Goal: Transaction & Acquisition: Purchase product/service

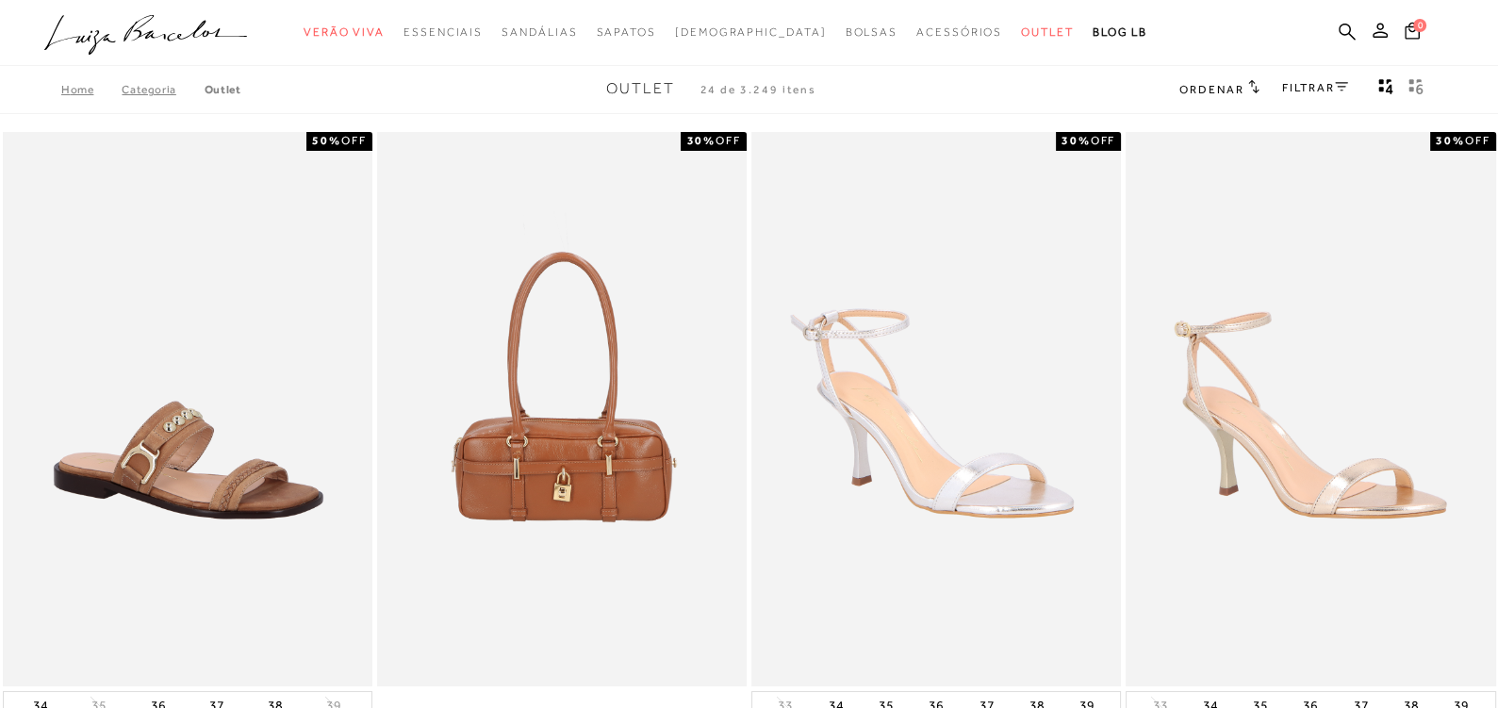
click at [1322, 81] on link "FILTRAR" at bounding box center [1315, 87] width 66 height 13
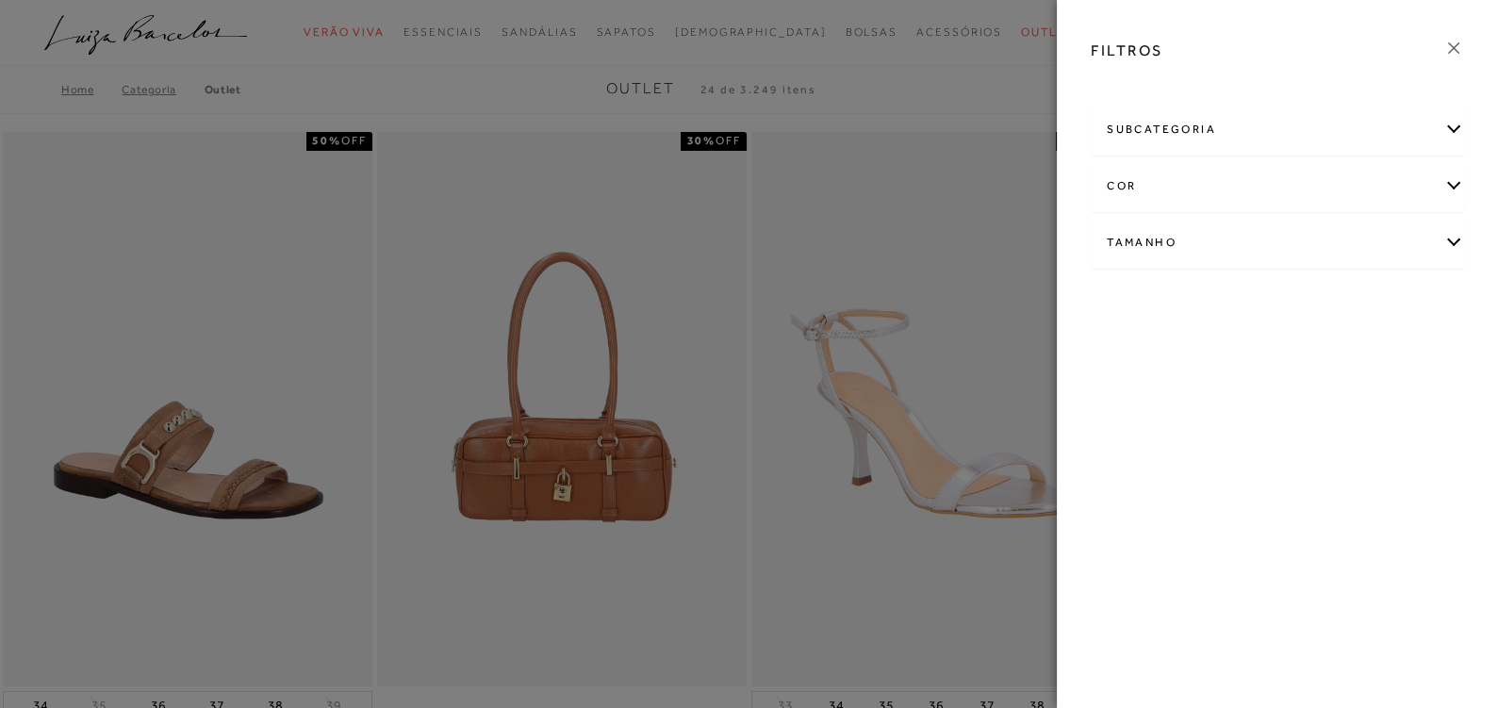
click at [1157, 245] on div "Tamanho" at bounding box center [1278, 243] width 372 height 50
click at [1131, 383] on link "Ver mais..." at bounding box center [1141, 385] width 51 height 14
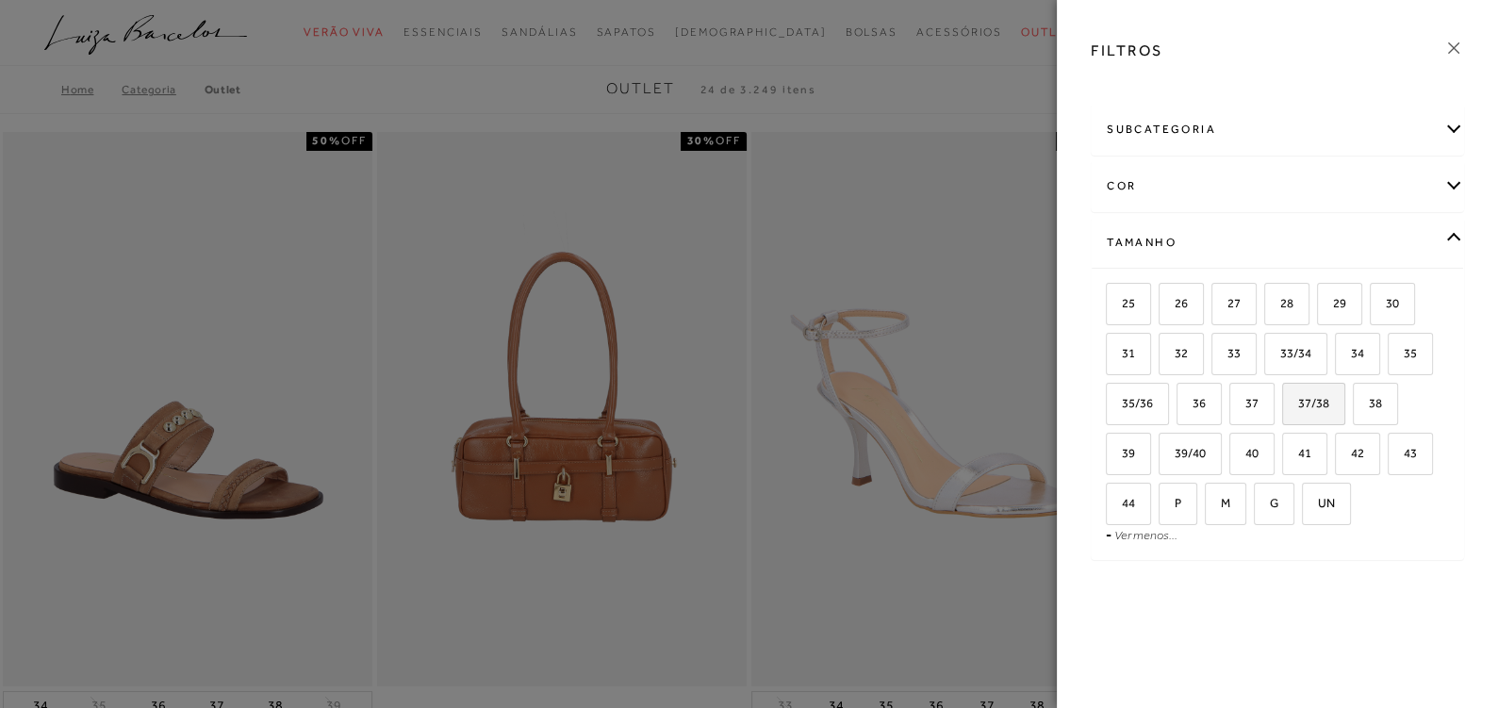
click at [1307, 400] on span "37/38" at bounding box center [1306, 403] width 45 height 14
click at [1298, 400] on input "37/38" at bounding box center [1289, 406] width 19 height 19
checkbox input "true"
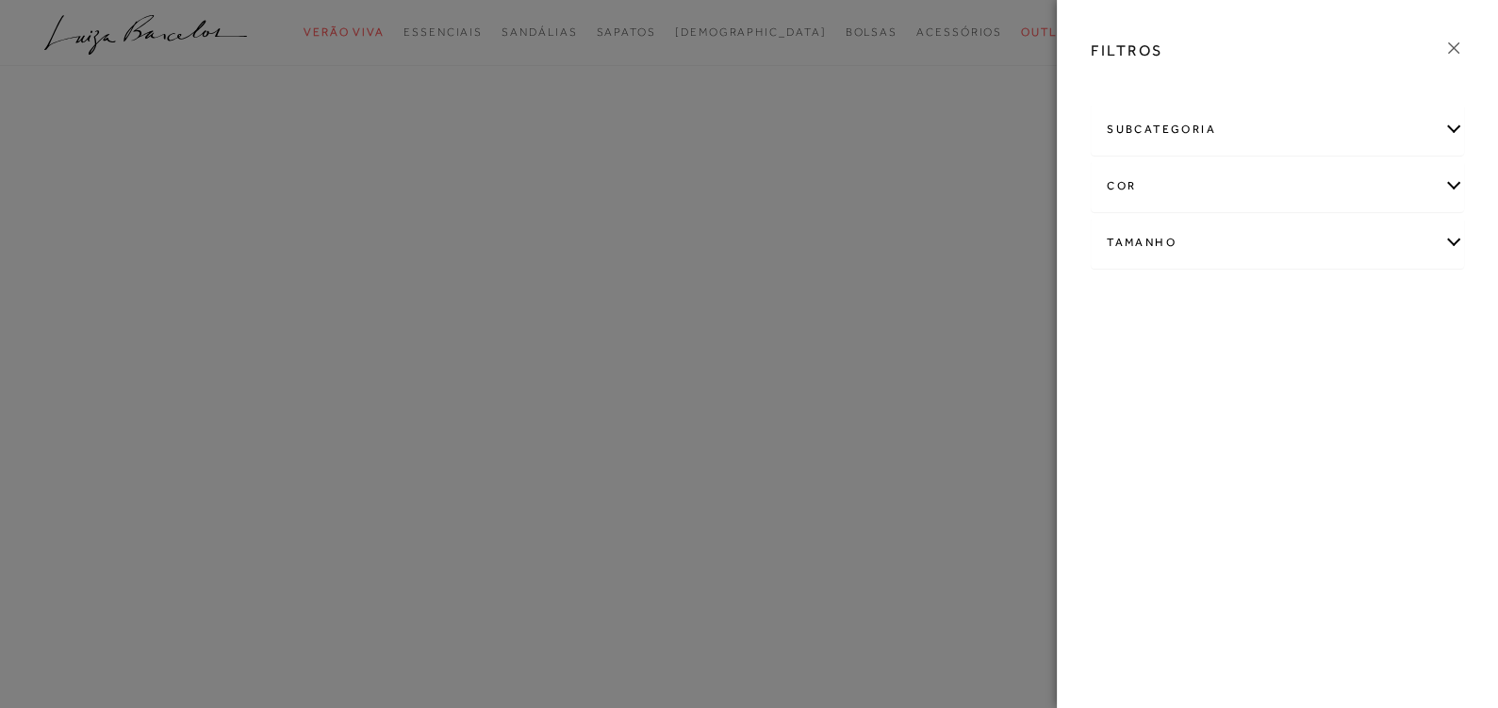
click at [1363, 398] on div "FILTROS subcategoria [GEOGRAPHIC_DATA] Modelo Preço" at bounding box center [1277, 354] width 441 height 708
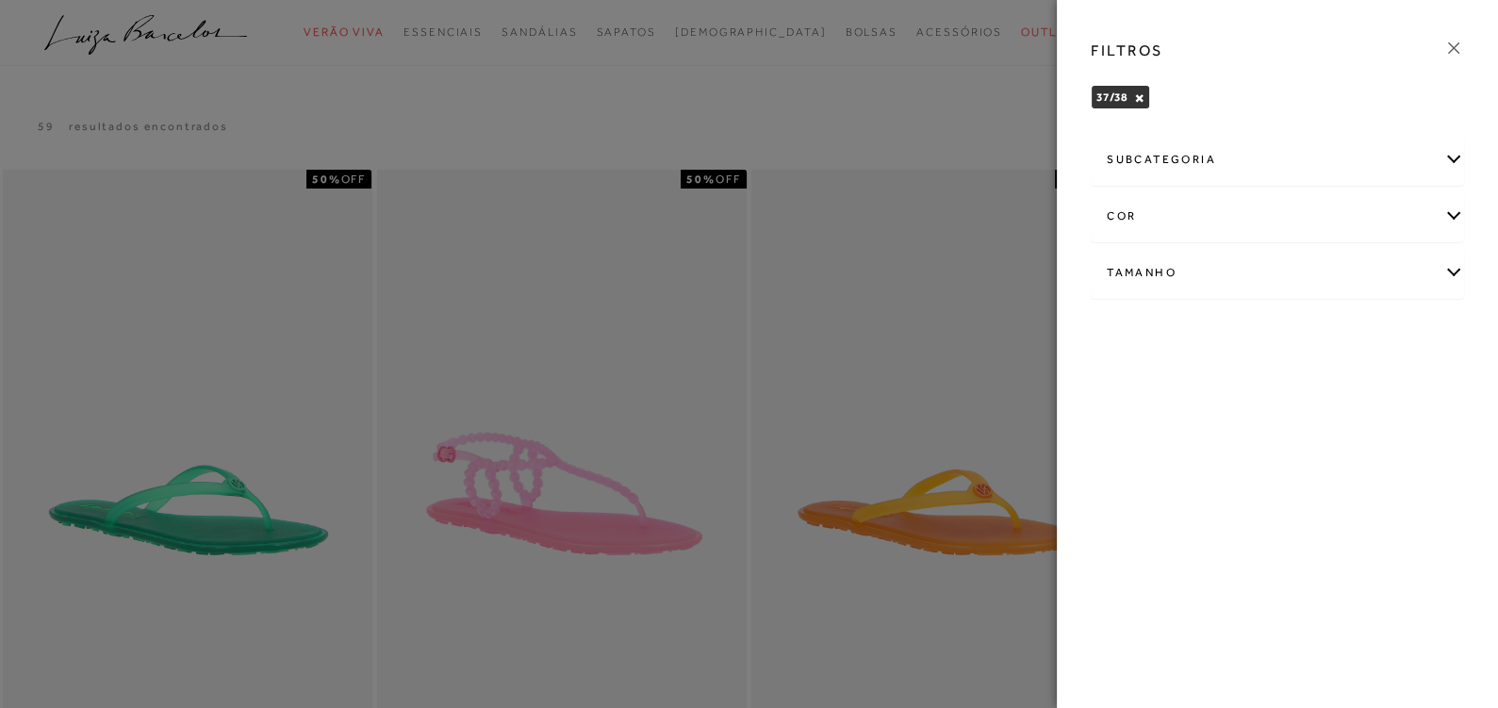
click at [1450, 271] on div "Tamanho" at bounding box center [1278, 273] width 372 height 50
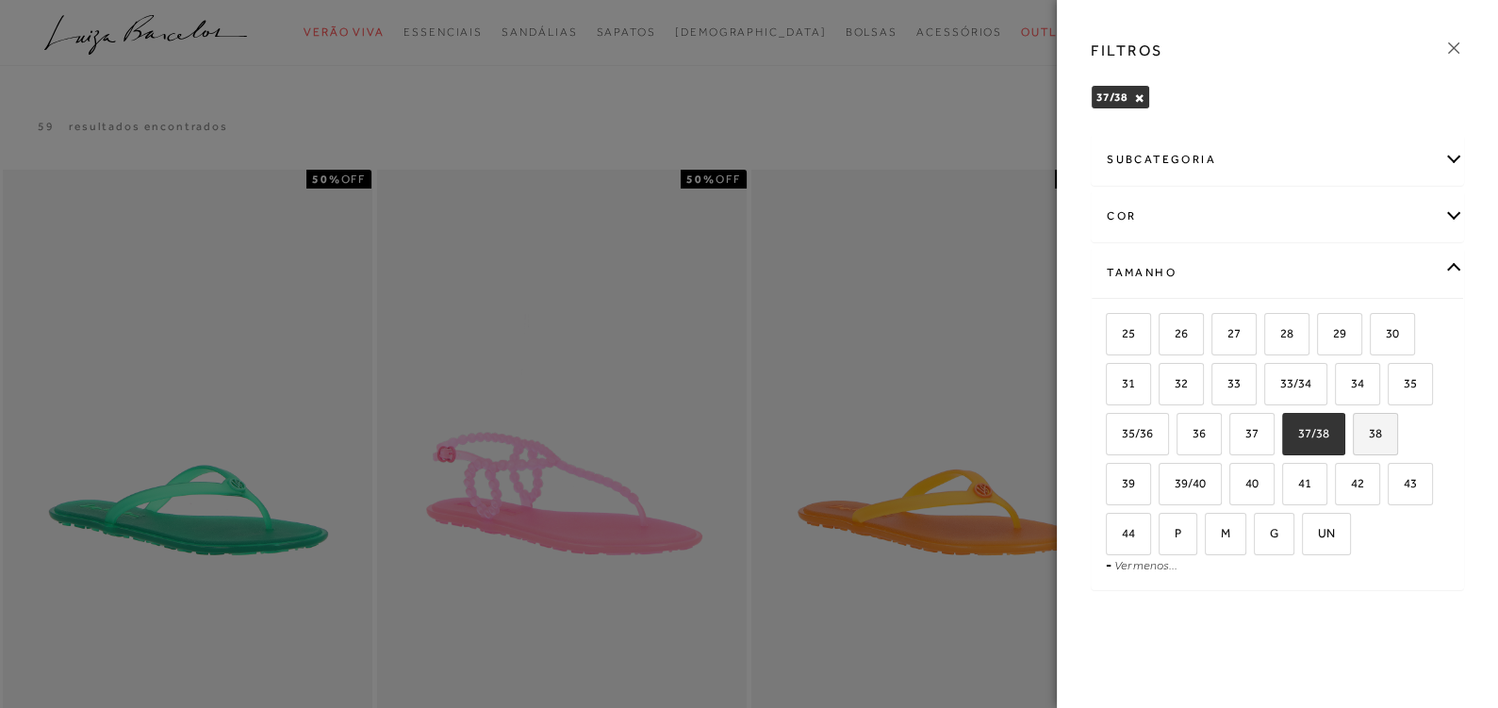
click at [1383, 428] on label "38" at bounding box center [1375, 434] width 43 height 41
click at [1369, 428] on input "38" at bounding box center [1359, 436] width 19 height 19
checkbox input "true"
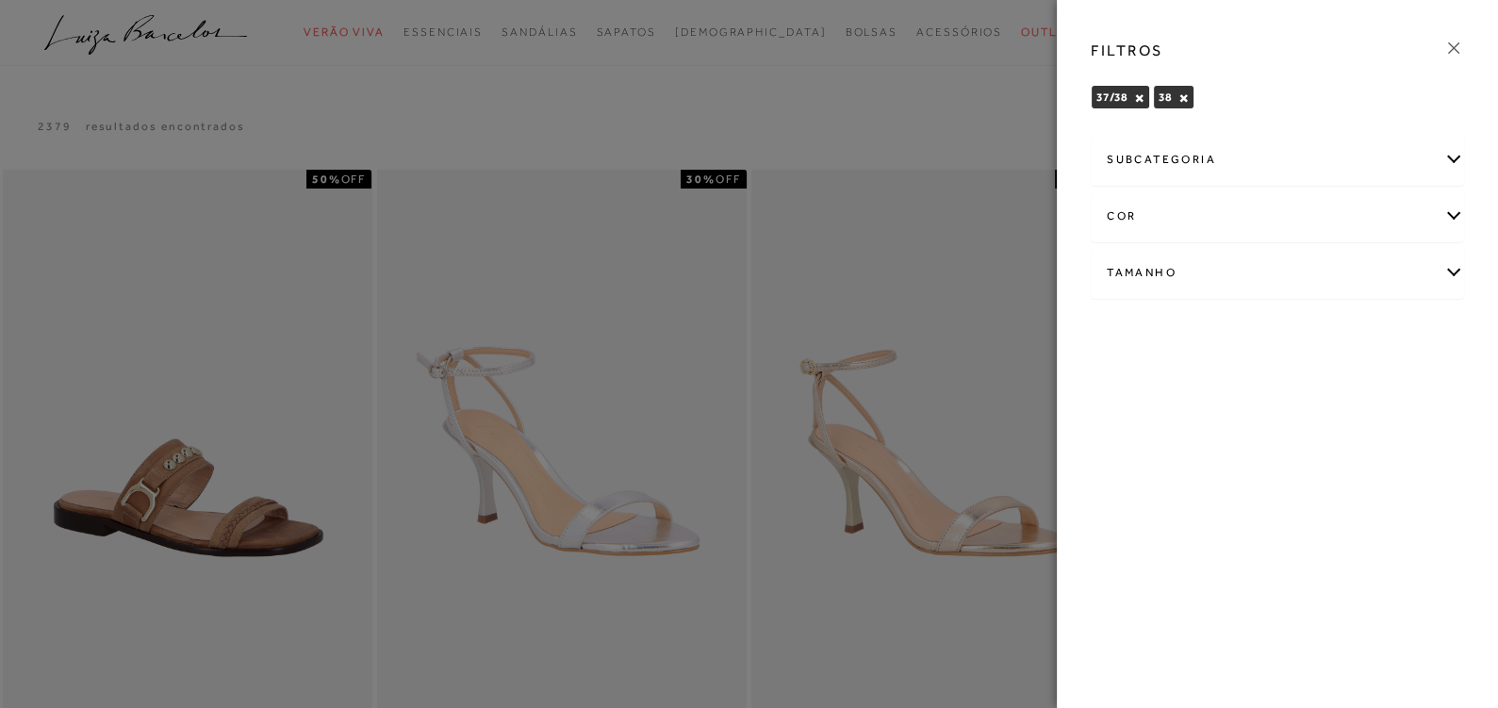
click at [1453, 48] on icon at bounding box center [1453, 47] width 11 height 11
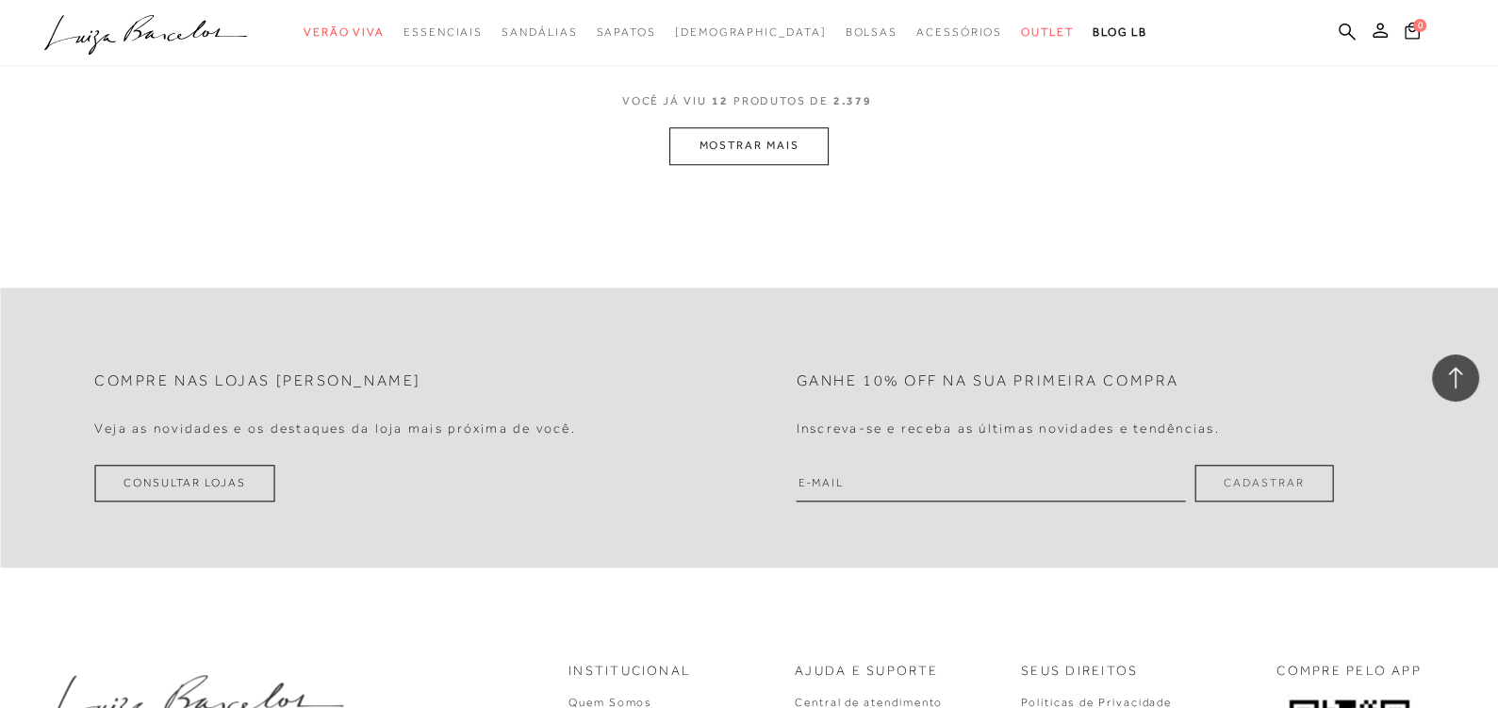
scroll to position [2228, 0]
click at [765, 140] on button "MOSTRAR MAIS" at bounding box center [748, 144] width 158 height 37
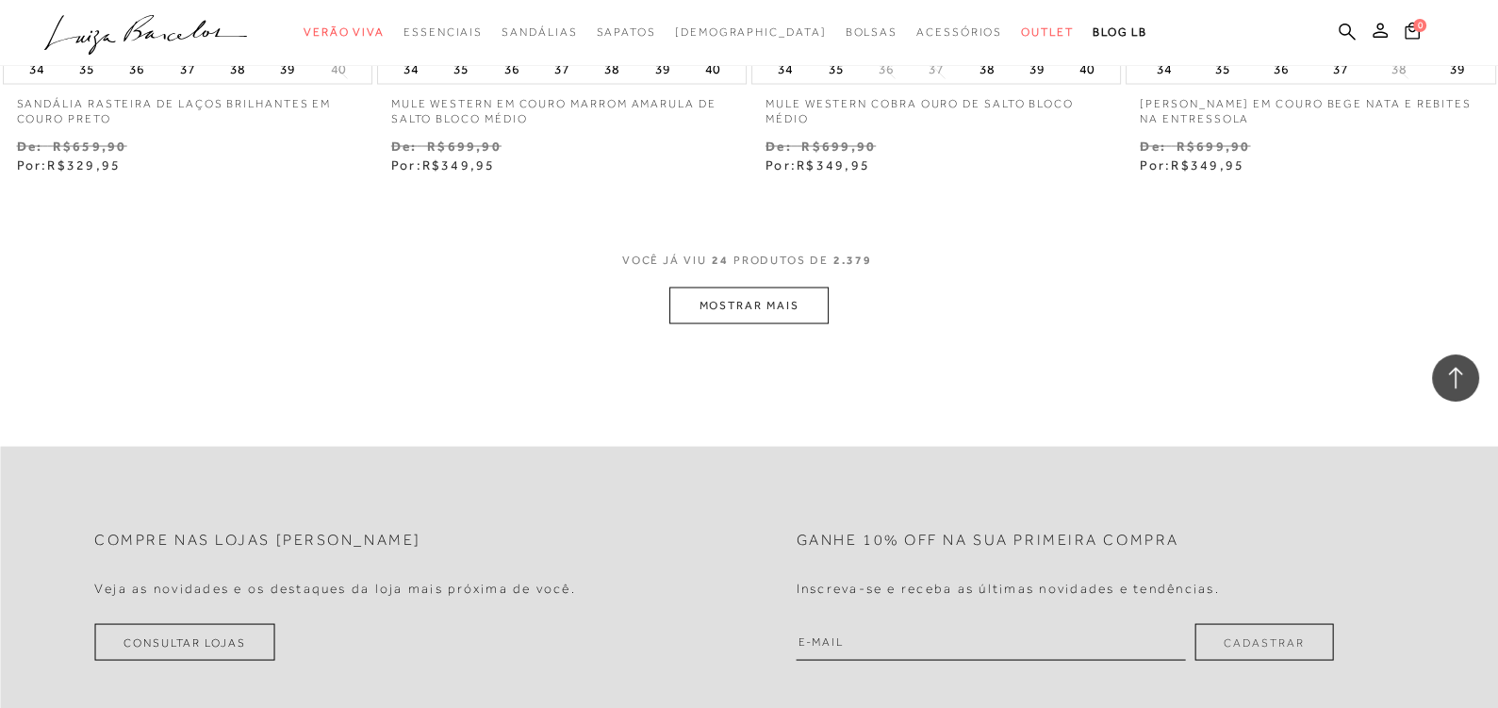
scroll to position [4200, 0]
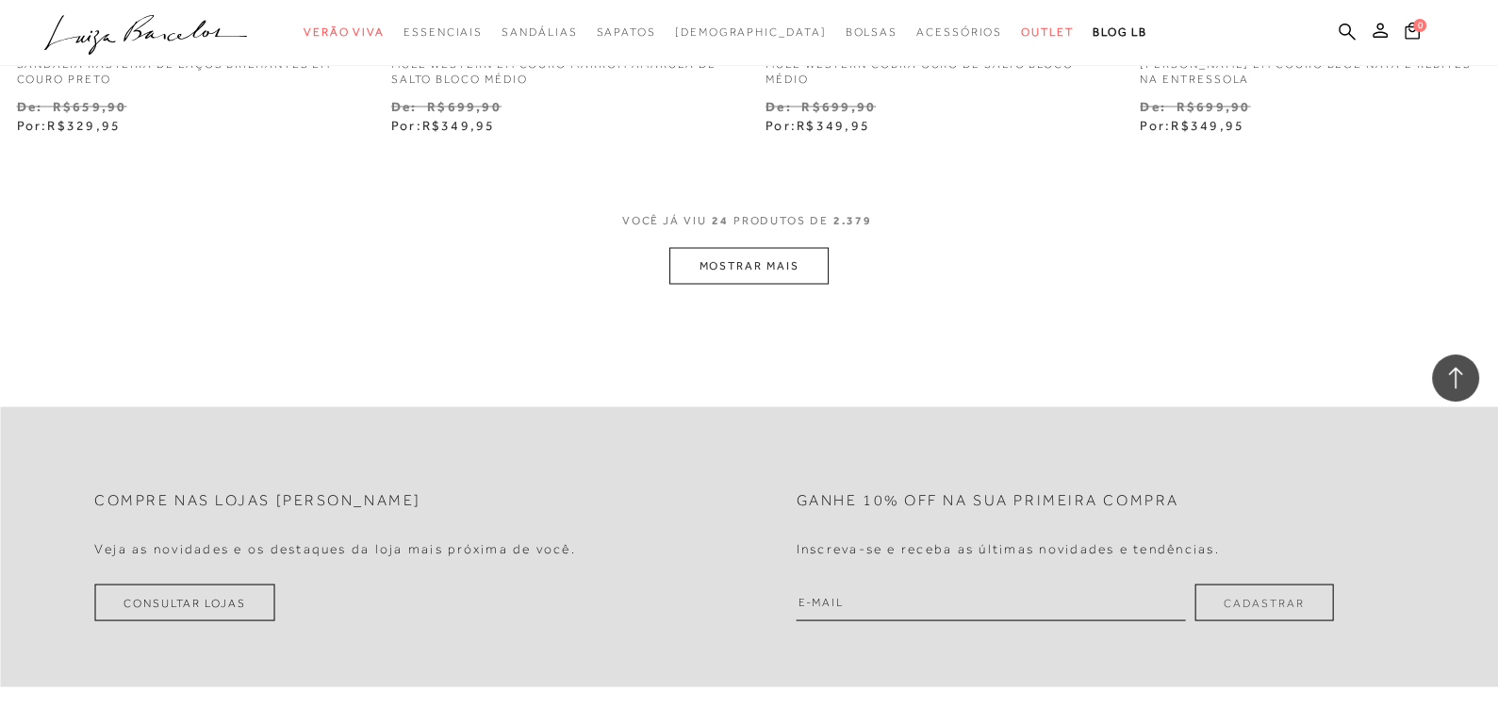
click at [789, 276] on button "MOSTRAR MAIS" at bounding box center [748, 265] width 158 height 37
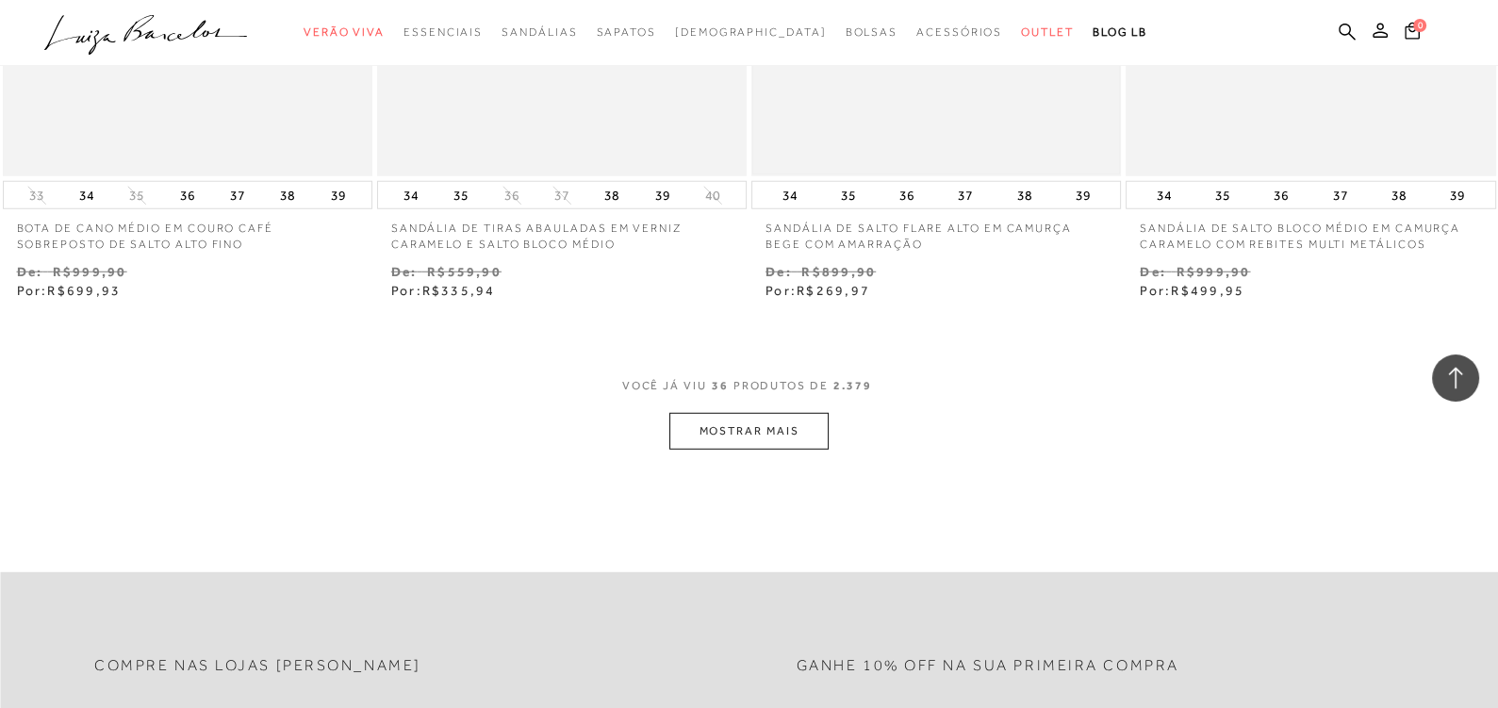
scroll to position [6172, 0]
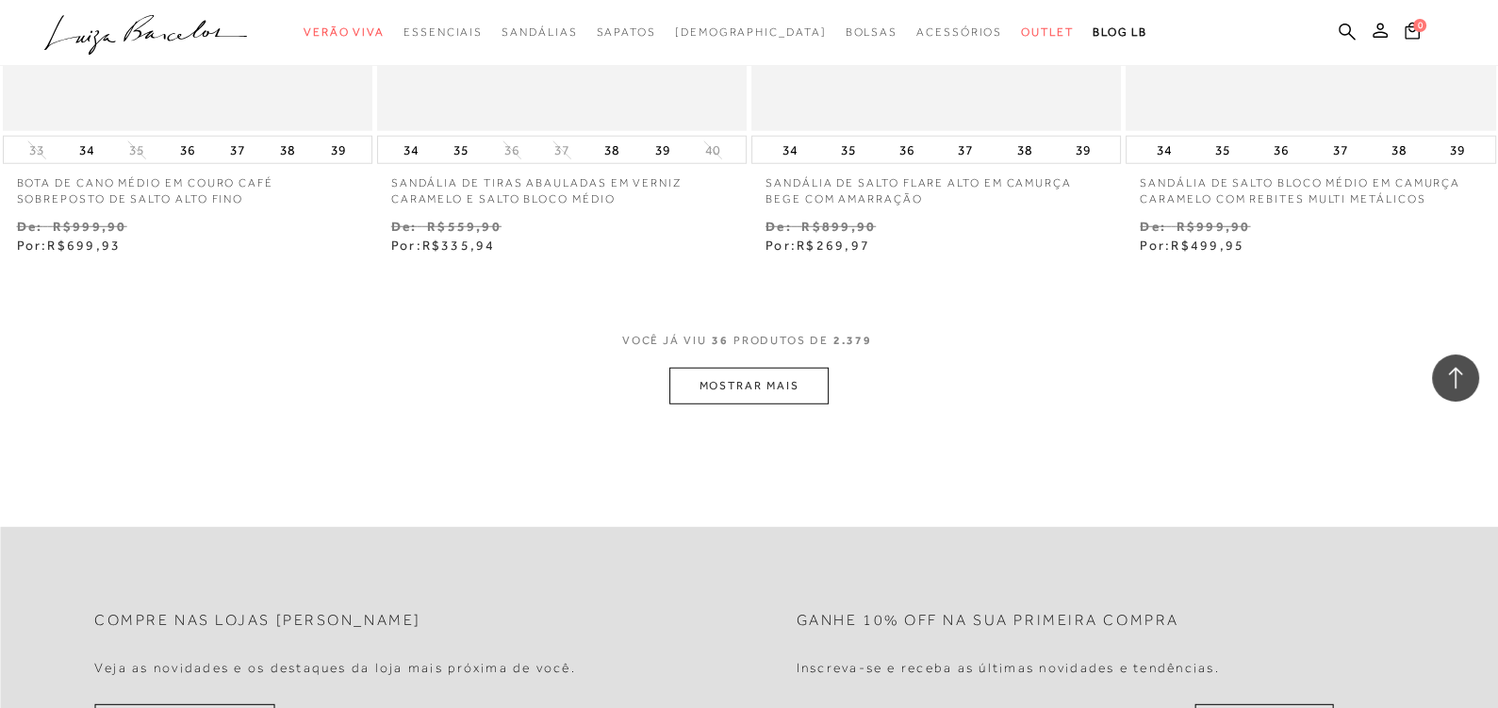
click at [783, 379] on button "MOSTRAR MAIS" at bounding box center [748, 386] width 158 height 37
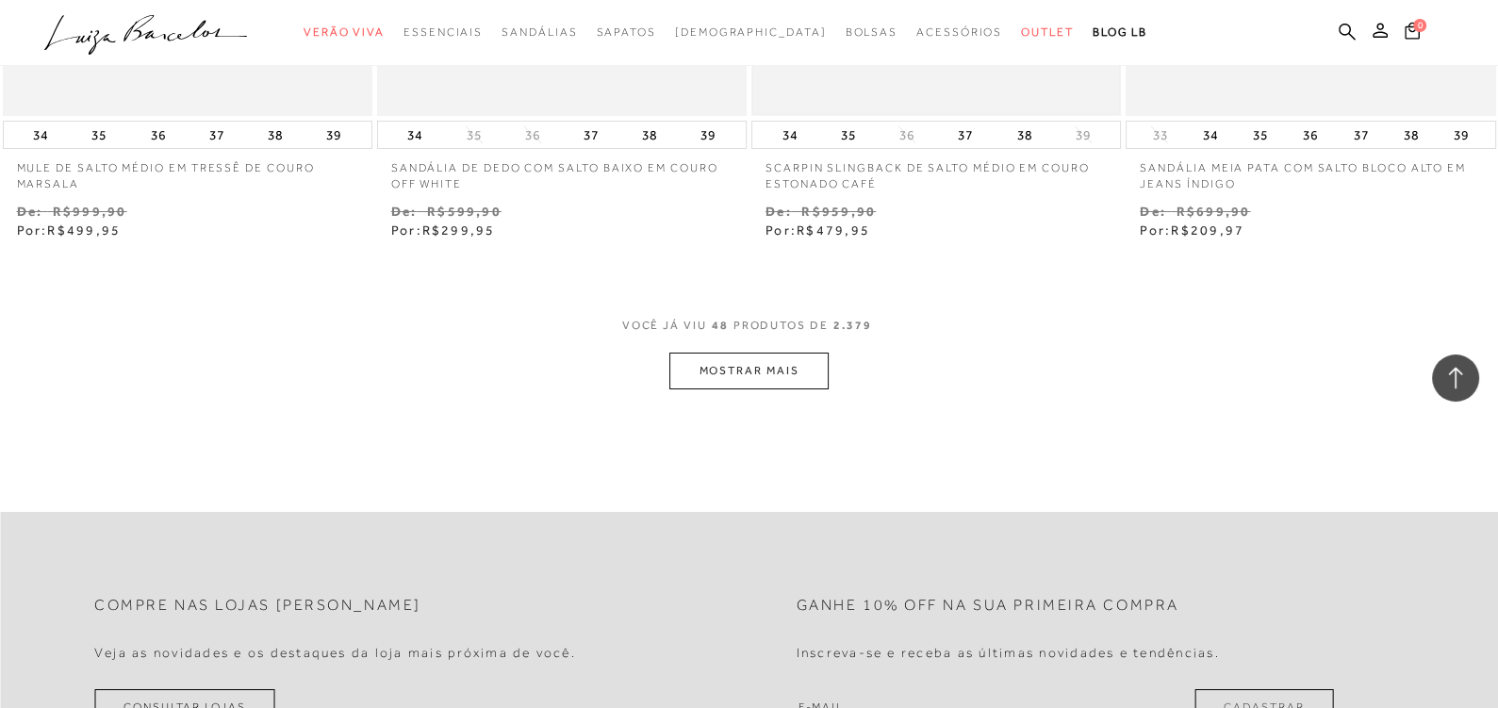
scroll to position [8315, 0]
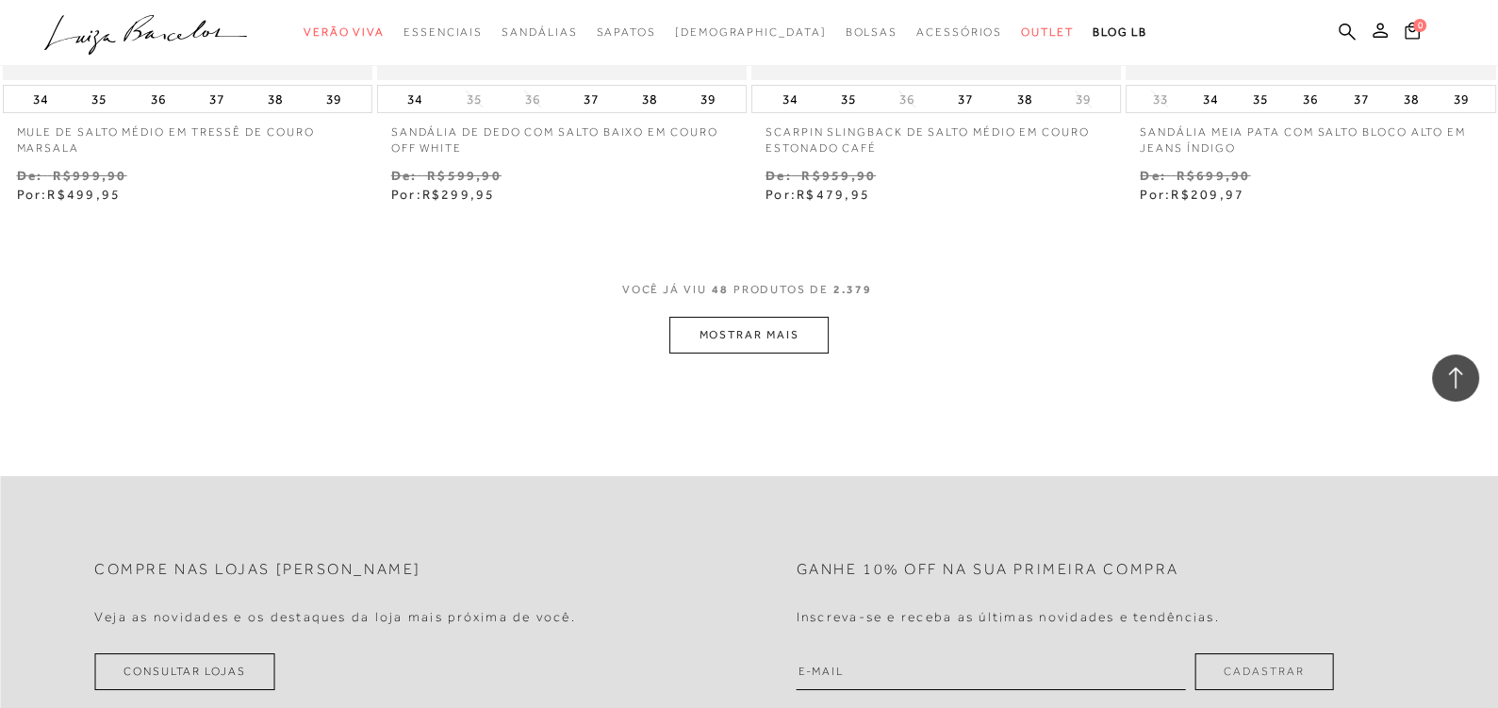
click at [777, 324] on button "MOSTRAR MAIS" at bounding box center [748, 335] width 158 height 37
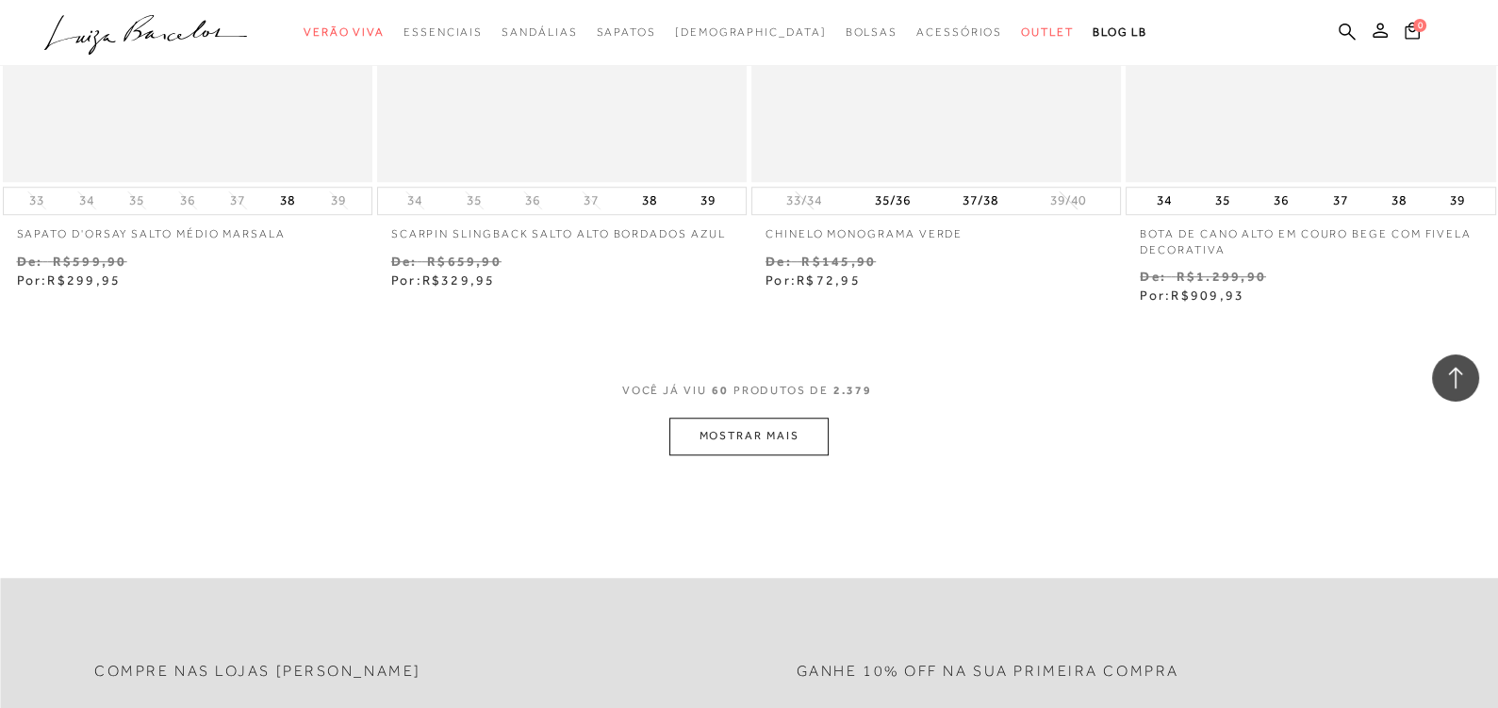
scroll to position [10371, 0]
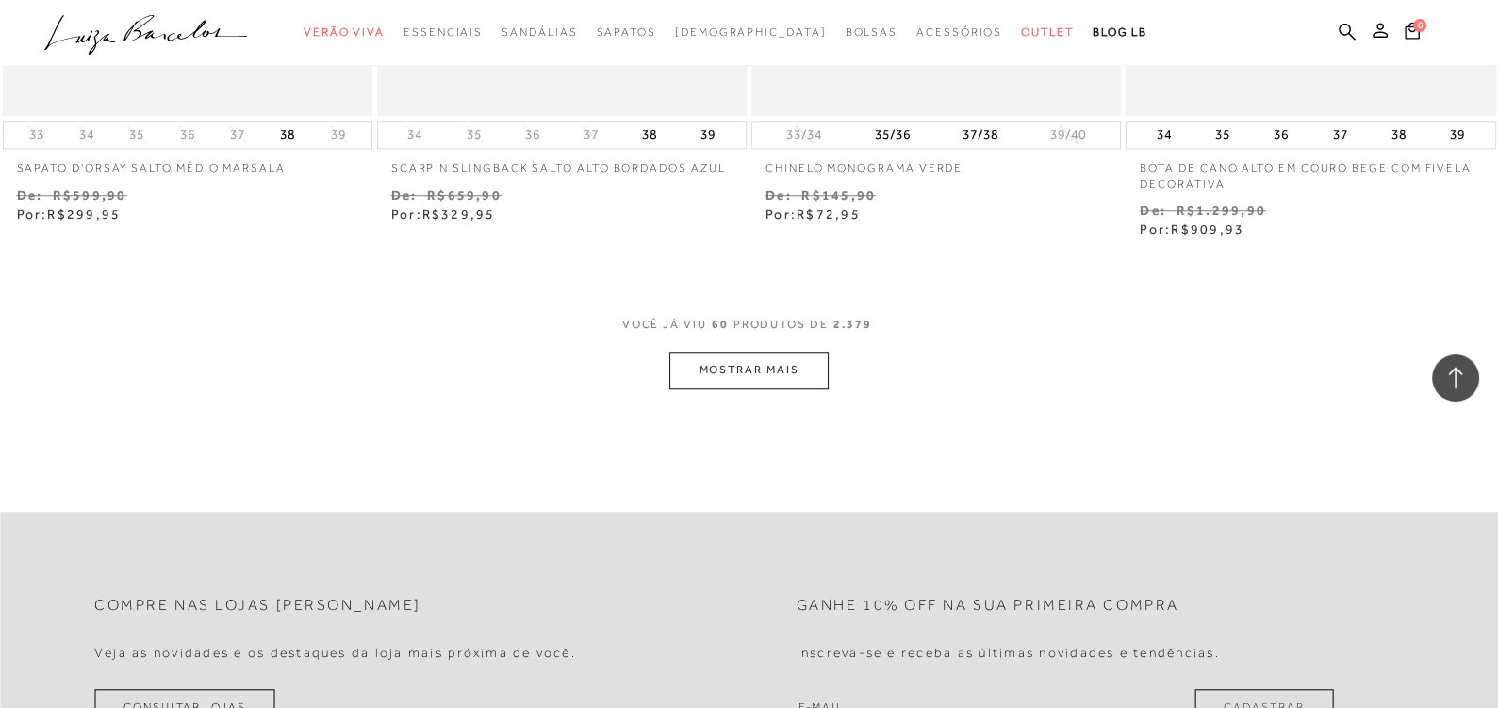
click at [793, 374] on button "MOSTRAR MAIS" at bounding box center [748, 370] width 158 height 37
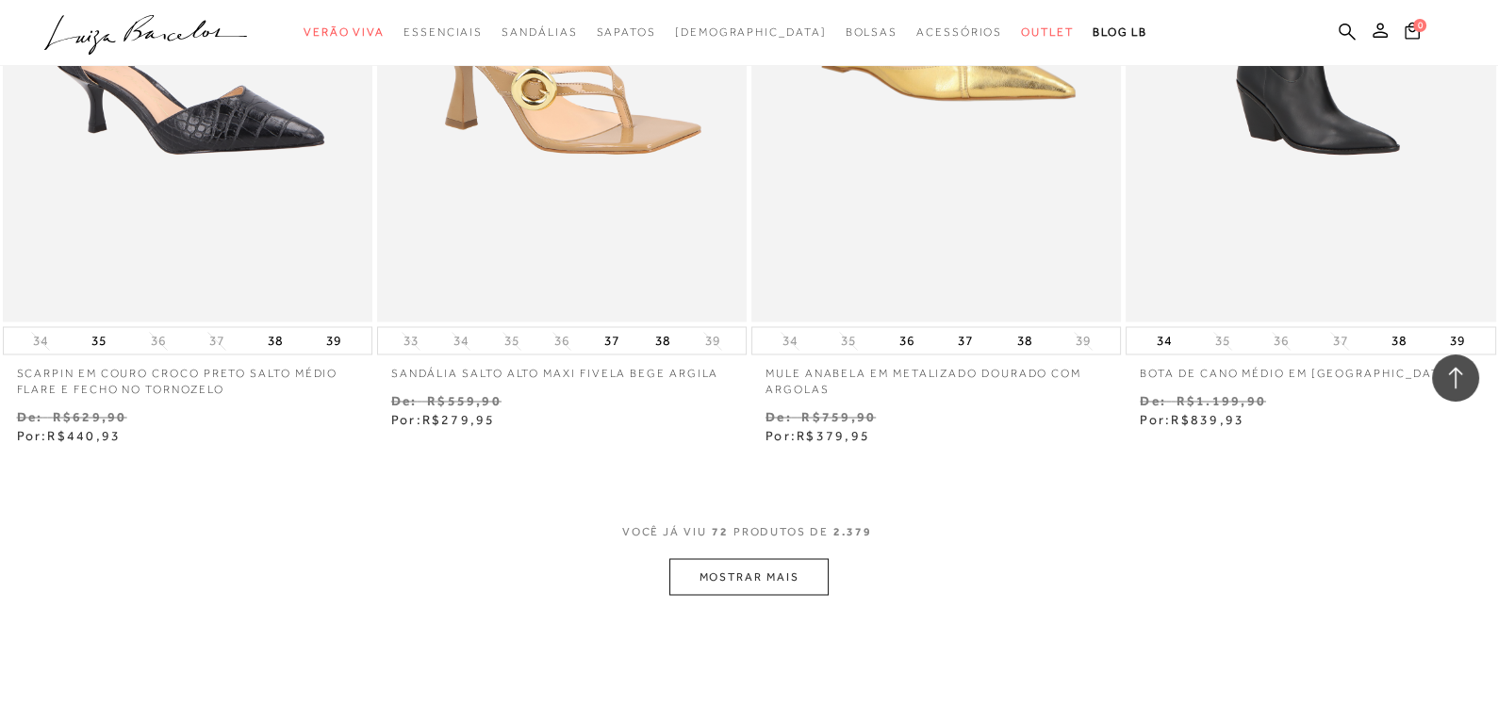
scroll to position [12173, 0]
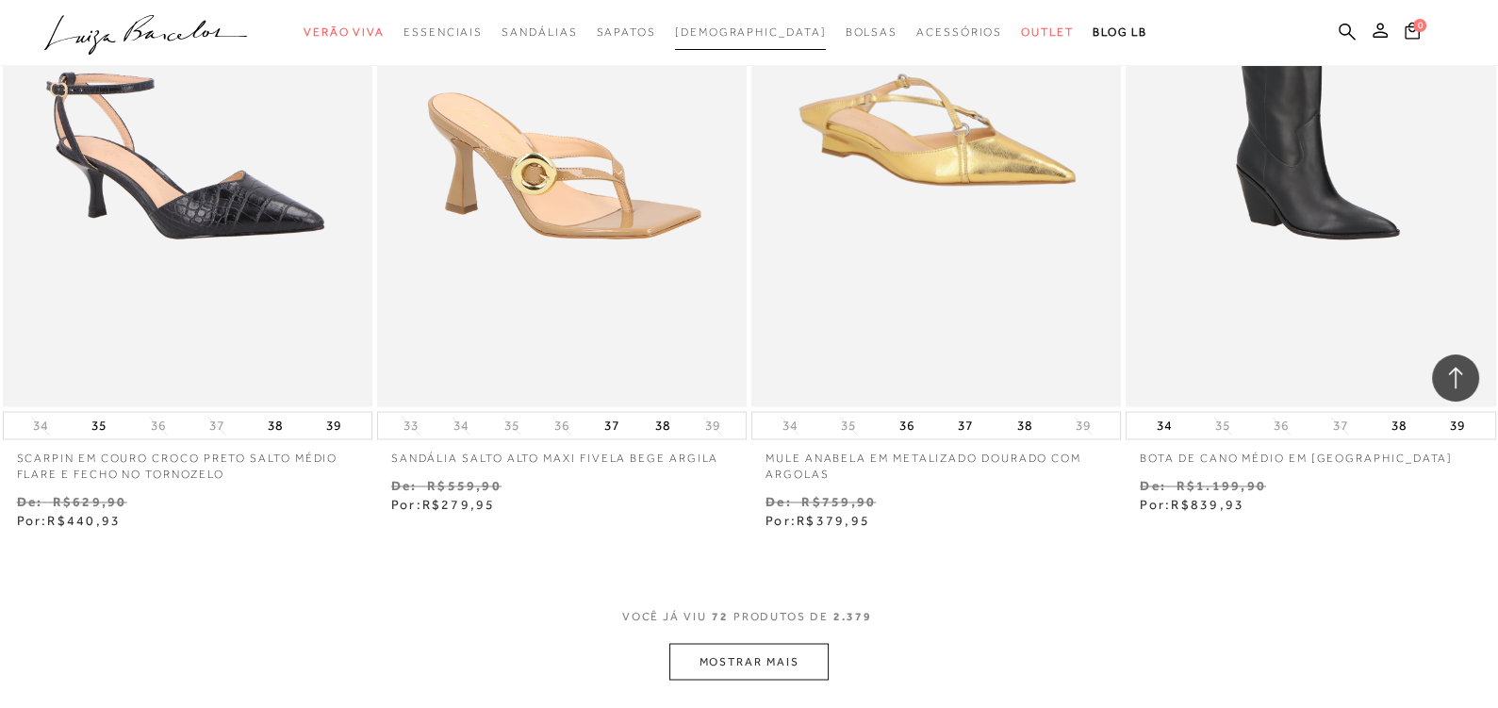
click at [750, 31] on span "[DEMOGRAPHIC_DATA]" at bounding box center [751, 31] width 152 height 13
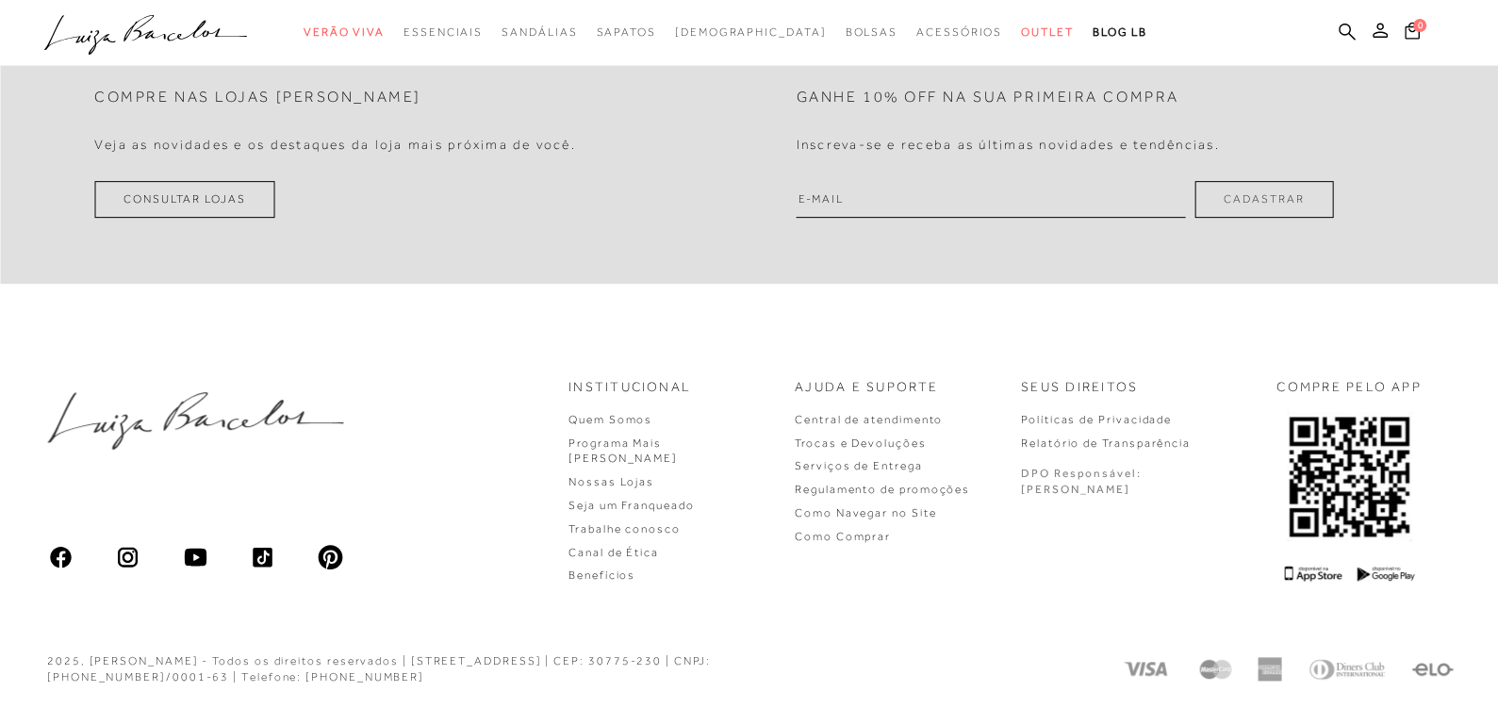
scroll to position [451, 0]
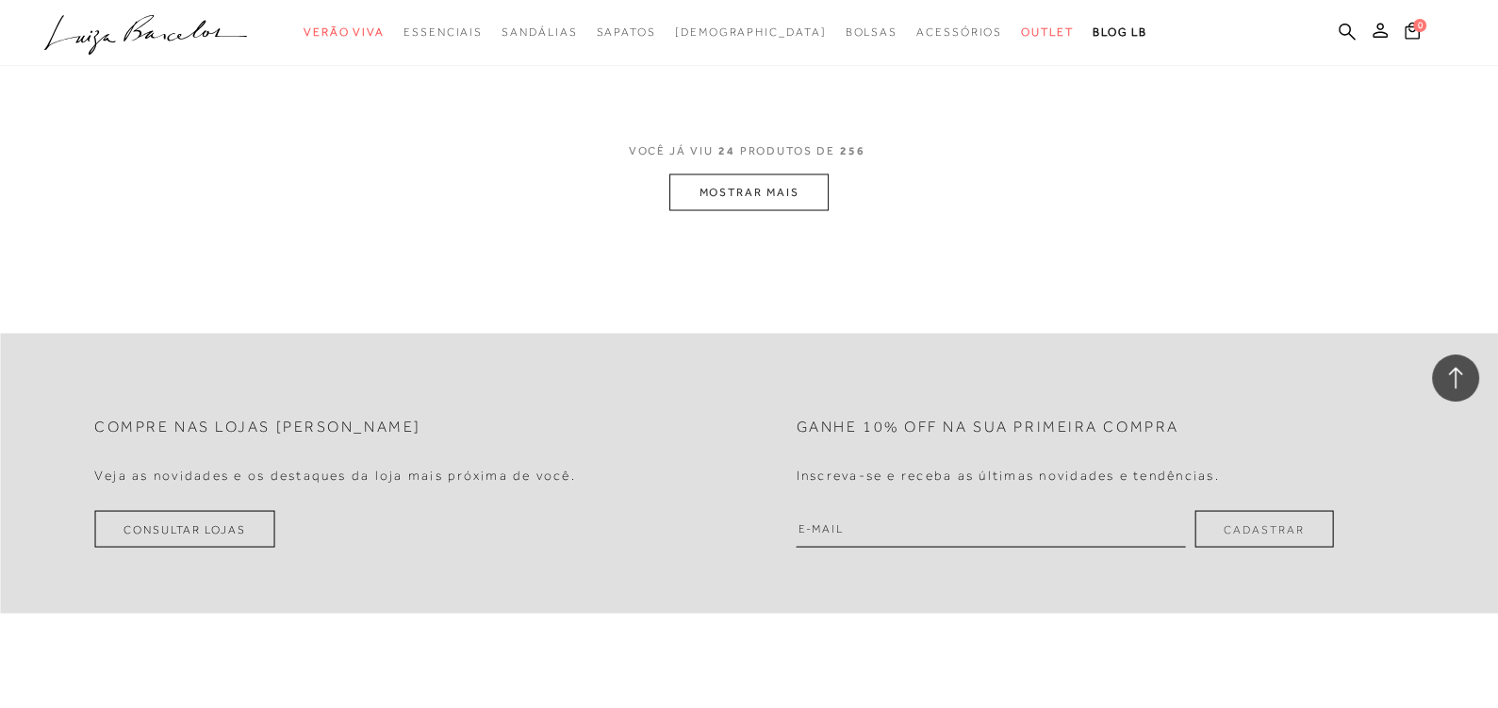
scroll to position [4137, 0]
